Goal: Task Accomplishment & Management: Use online tool/utility

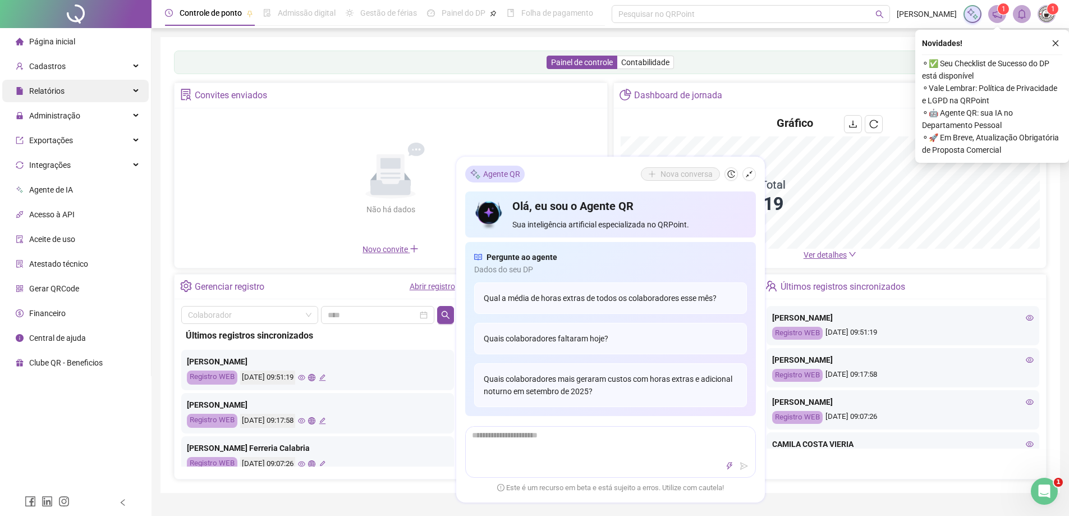
click at [59, 92] on span "Relatórios" at bounding box center [46, 90] width 35 height 9
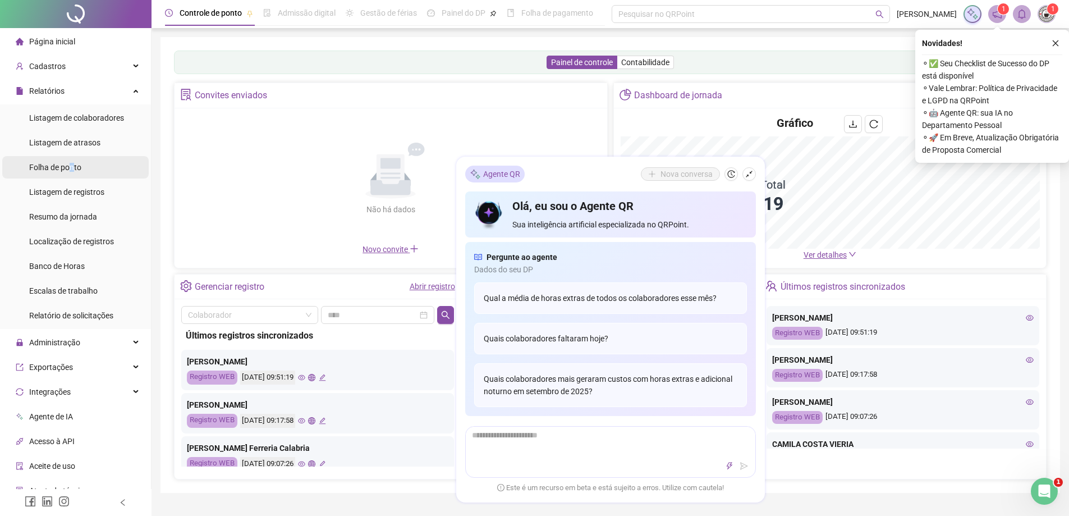
click at [74, 170] on span "Folha de ponto" at bounding box center [55, 167] width 52 height 9
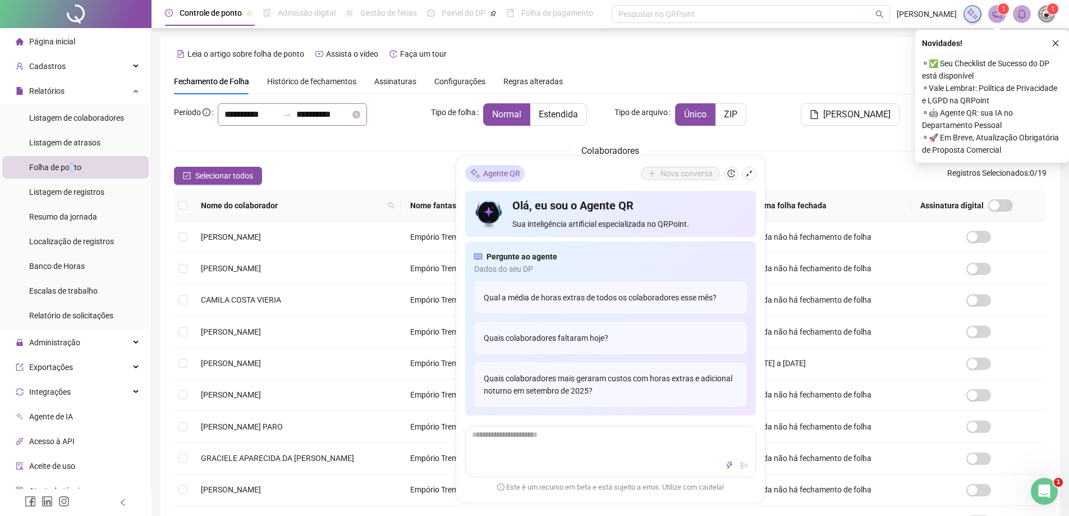
click at [220, 118] on div "**********" at bounding box center [292, 114] width 149 height 22
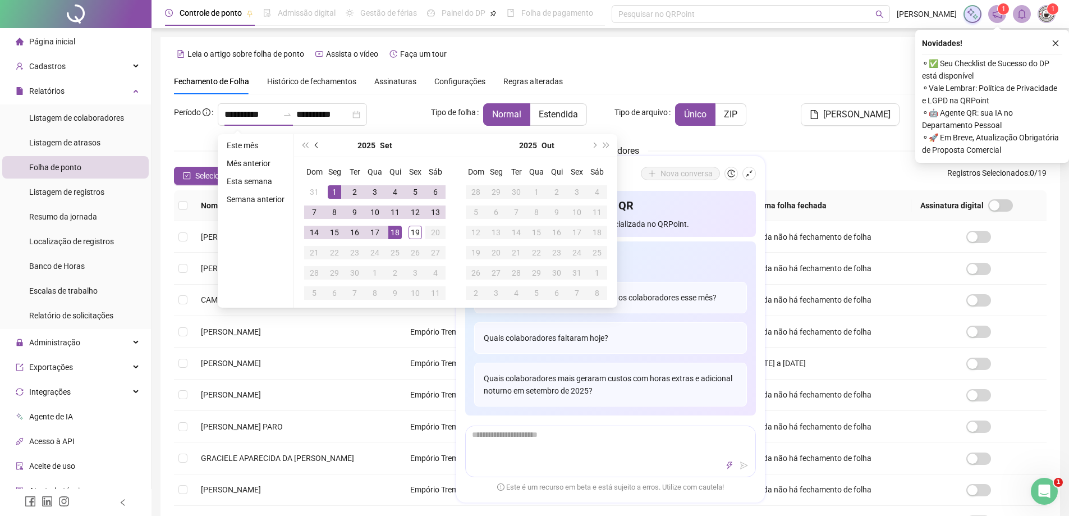
click at [315, 142] on button "prev-year" at bounding box center [317, 145] width 12 height 22
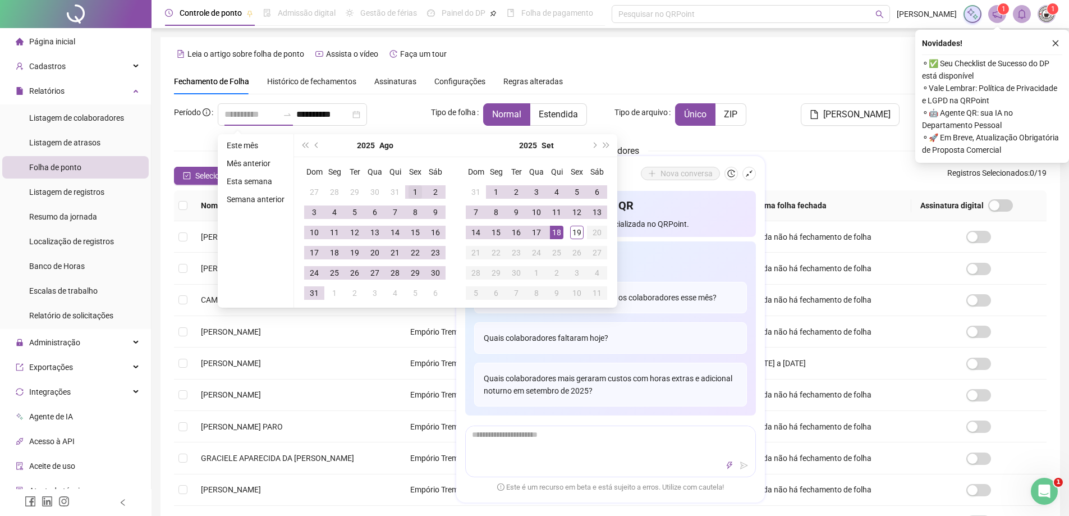
type input "**********"
click at [420, 195] on div "1" at bounding box center [415, 191] width 13 height 13
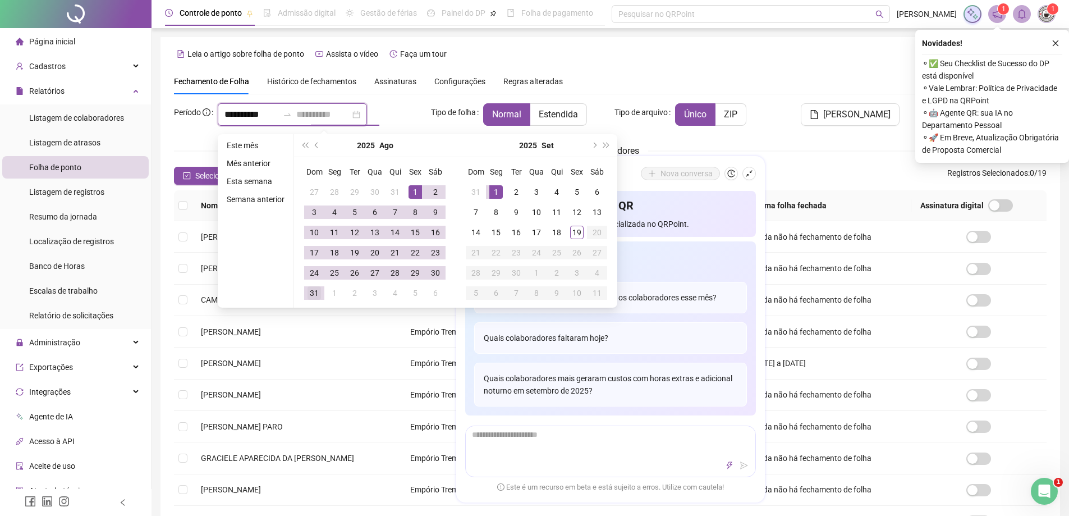
type input "**********"
click at [306, 289] on td "31" at bounding box center [314, 293] width 20 height 20
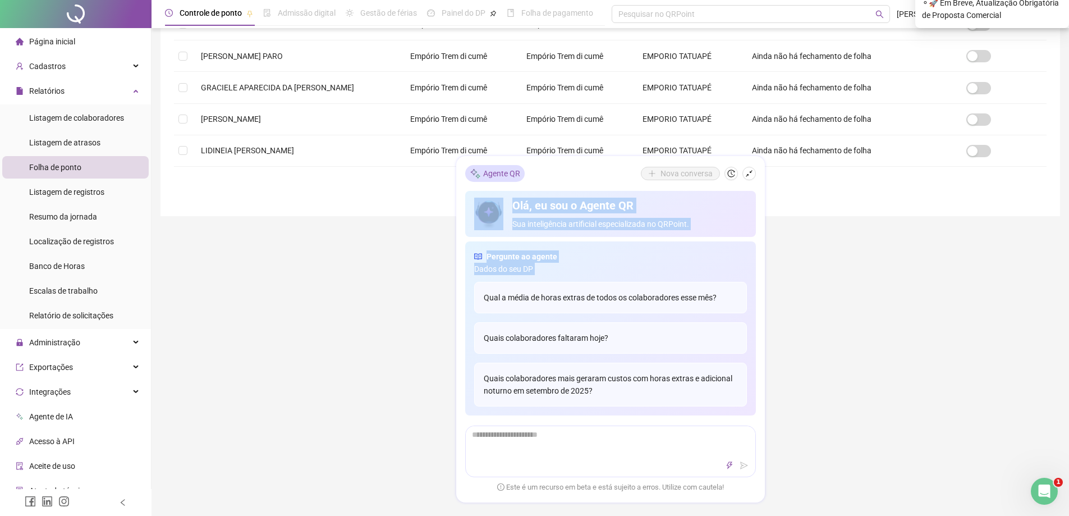
drag, startPoint x: 620, startPoint y: 236, endPoint x: 725, endPoint y: 217, distance: 107.1
click at [1006, 451] on div "**********" at bounding box center [611, 120] width 918 height 981
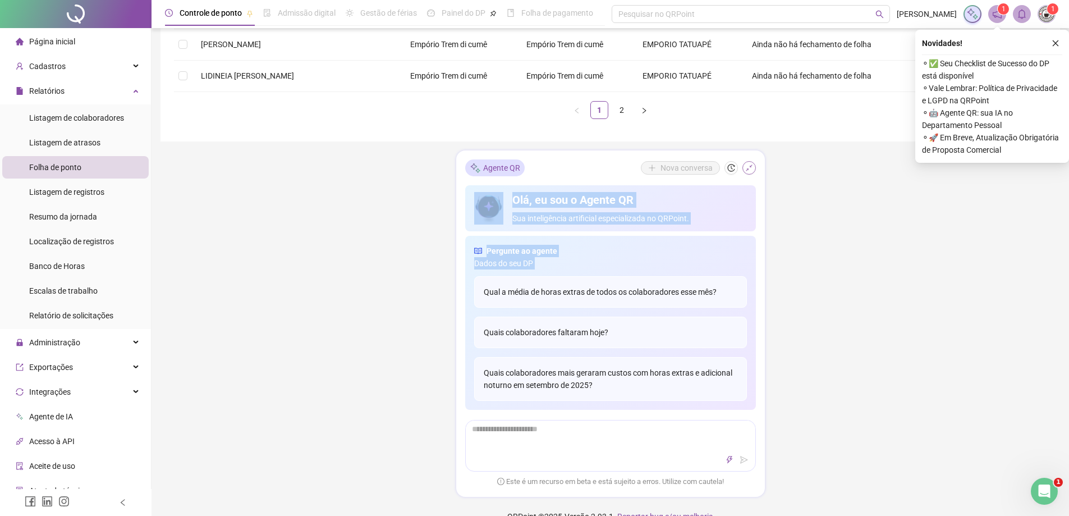
click at [751, 170] on icon "shrink" at bounding box center [749, 168] width 8 height 8
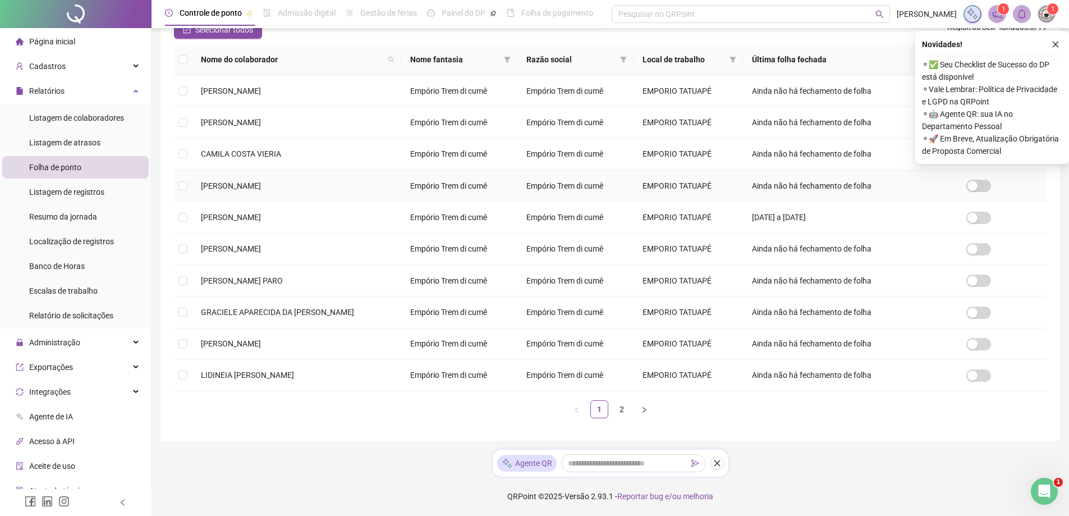
scroll to position [147, 0]
click at [618, 405] on link "2" at bounding box center [621, 409] width 17 height 17
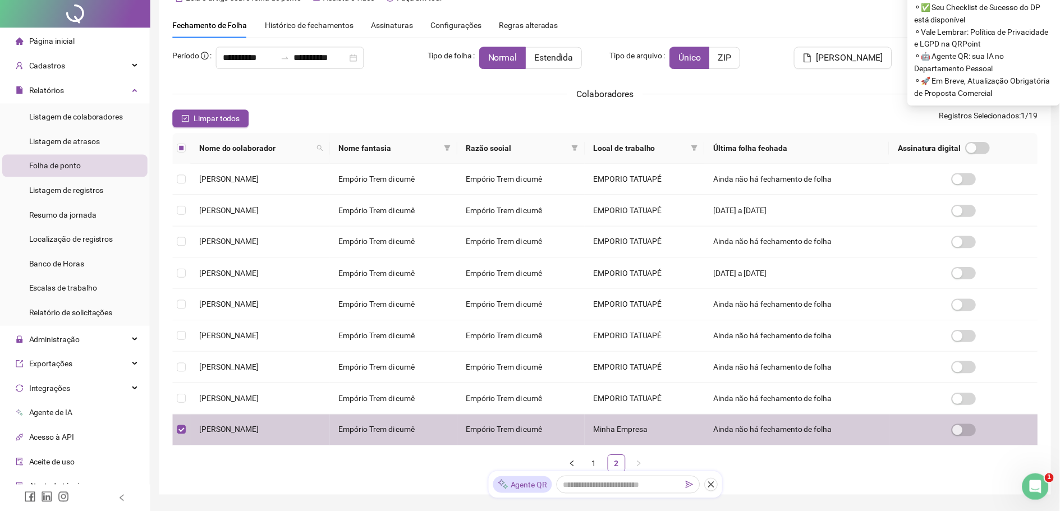
scroll to position [0, 0]
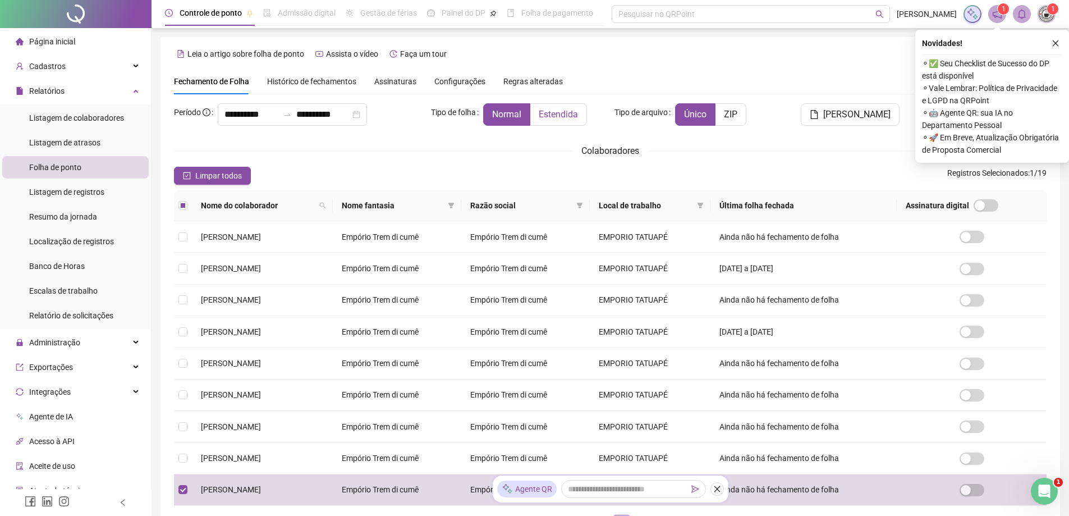
click at [551, 120] on span "Estendida" at bounding box center [558, 114] width 39 height 11
click at [1056, 43] on icon "close" at bounding box center [1056, 43] width 6 height 6
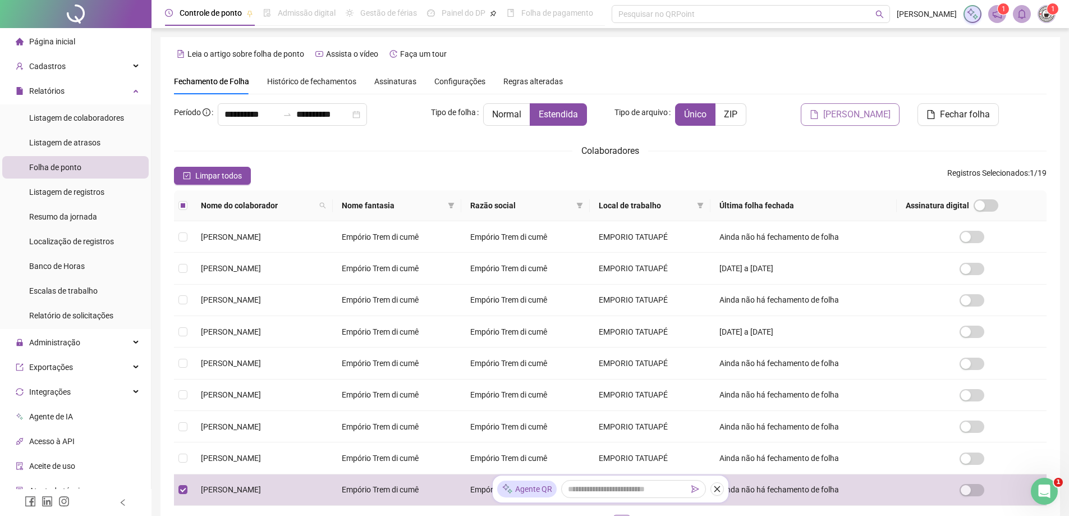
click at [839, 116] on span "[PERSON_NAME]" at bounding box center [856, 114] width 67 height 13
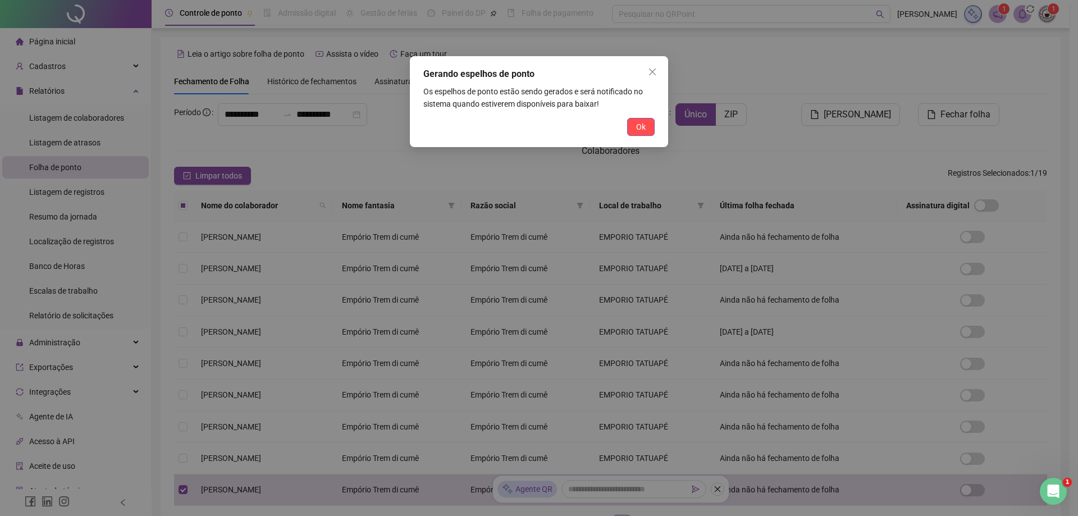
click at [644, 123] on span "Ok" at bounding box center [641, 127] width 10 height 12
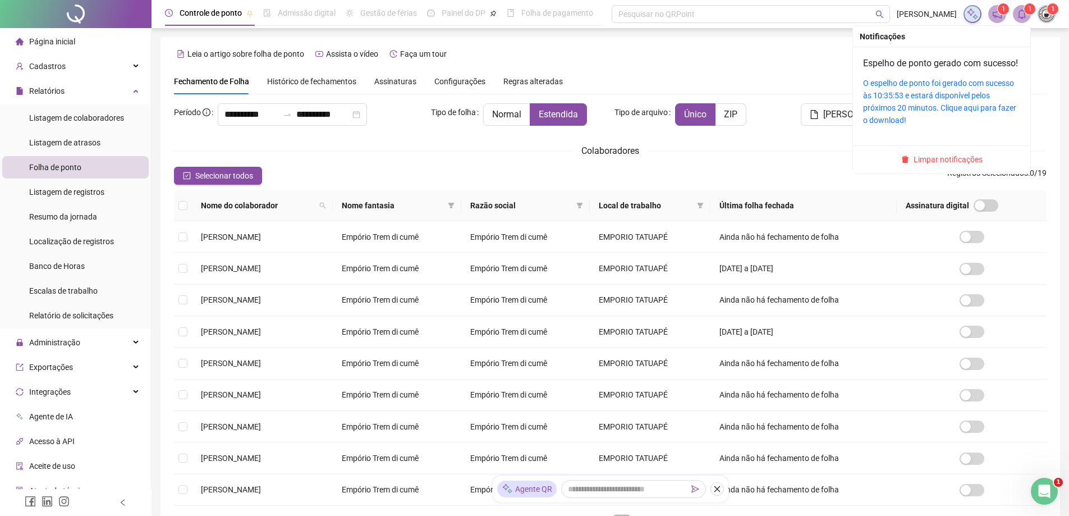
click at [1022, 13] on icon "bell" at bounding box center [1022, 14] width 10 height 10
click at [927, 102] on div "O espelho de ponto foi gerado com sucesso às 10:35:53 e estará disponível pelos…" at bounding box center [941, 101] width 157 height 49
click at [929, 106] on link "O espelho de ponto foi gerado com sucesso às 10:35:53 e estará disponível pelos…" at bounding box center [939, 102] width 153 height 46
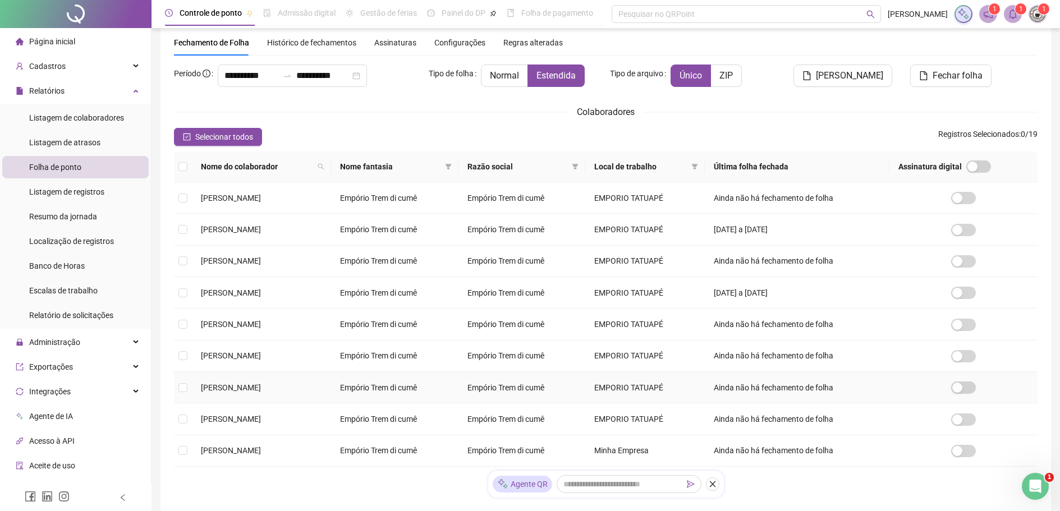
scroll to position [120, 0]
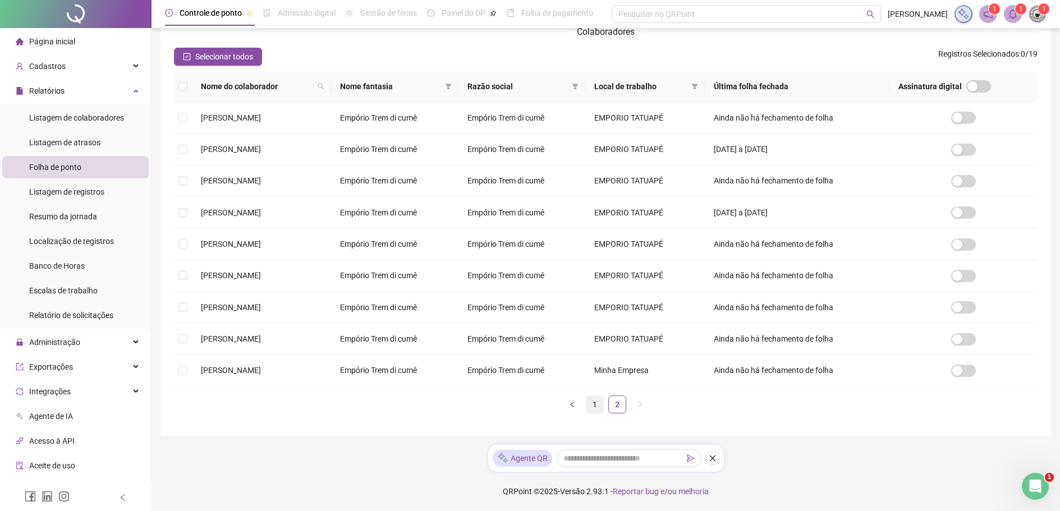
click at [596, 401] on link "1" at bounding box center [595, 404] width 17 height 17
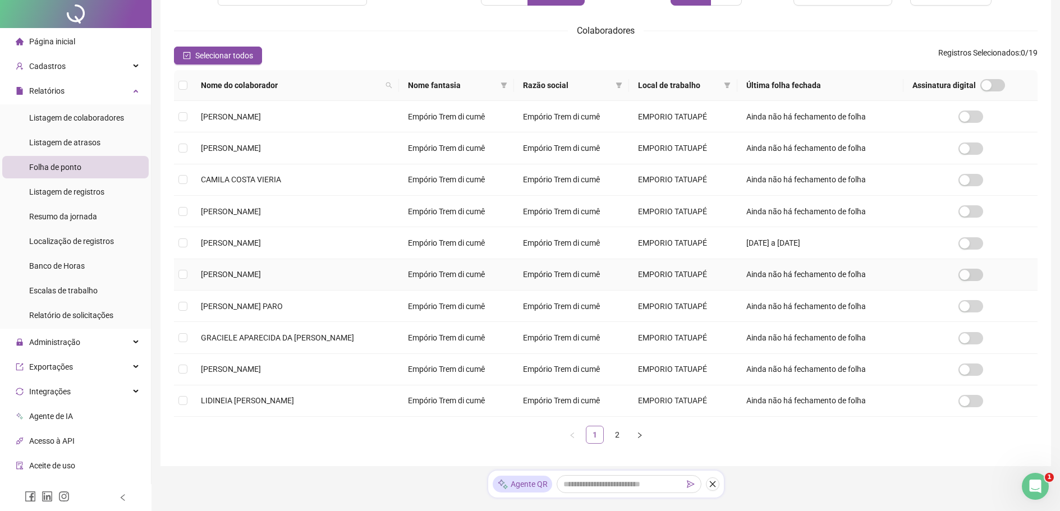
scroll to position [0, 0]
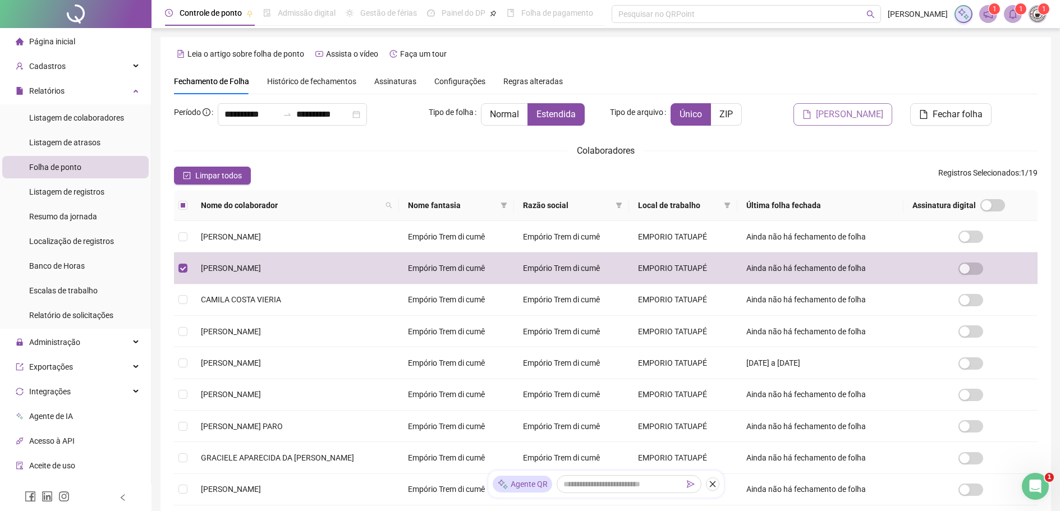
click at [823, 108] on button "[PERSON_NAME]" at bounding box center [843, 114] width 99 height 22
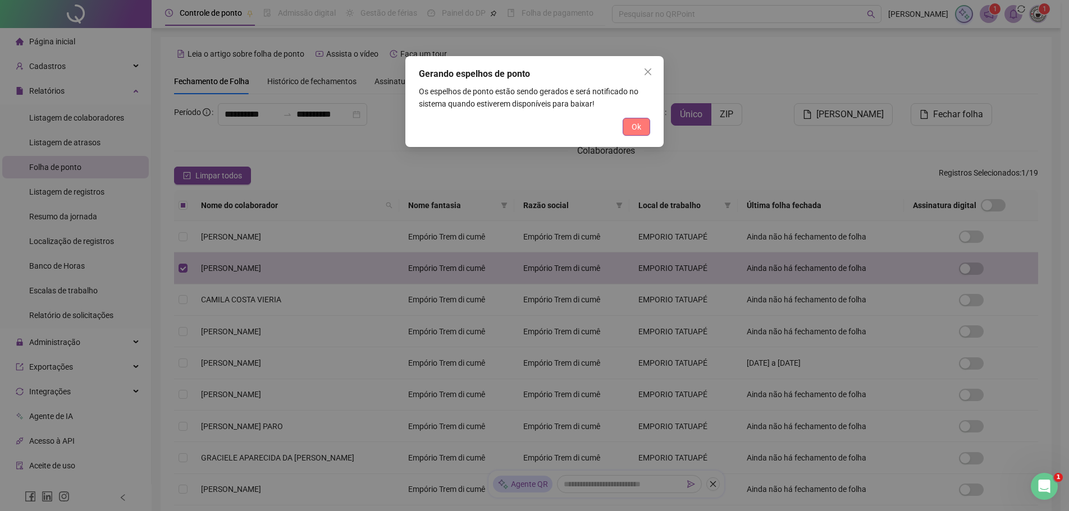
click at [625, 127] on button "Ok" at bounding box center [636, 127] width 28 height 18
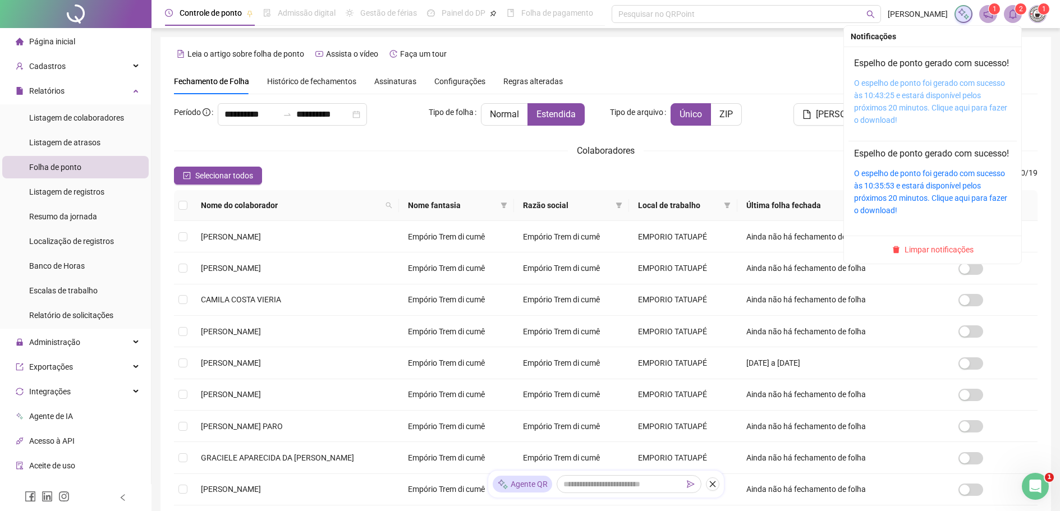
click at [931, 116] on link "O espelho de ponto foi gerado com sucesso às 10:43:25 e estará disponível pelos…" at bounding box center [930, 102] width 153 height 46
